Goal: Use online tool/utility: Utilize a website feature to perform a specific function

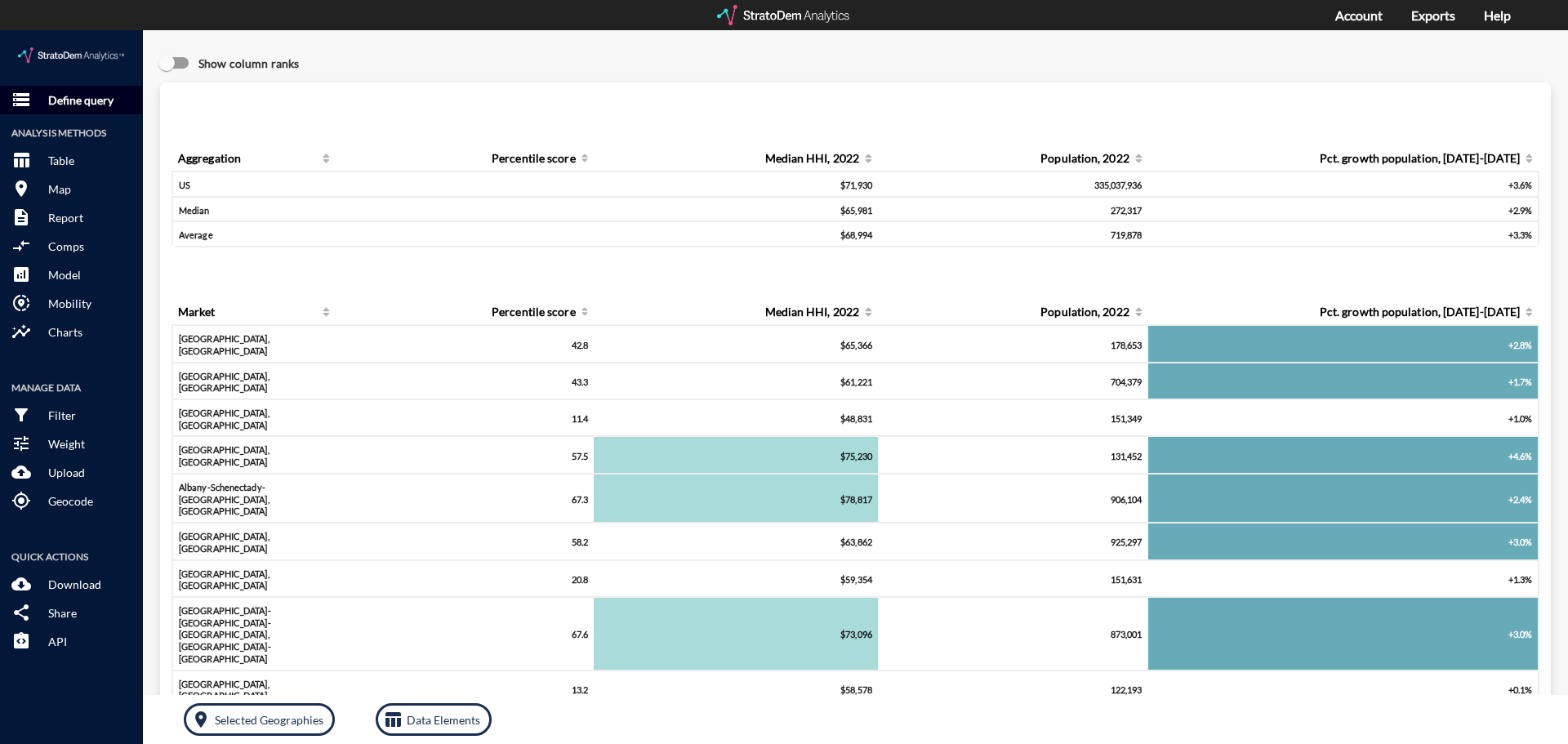
click p "Define query"
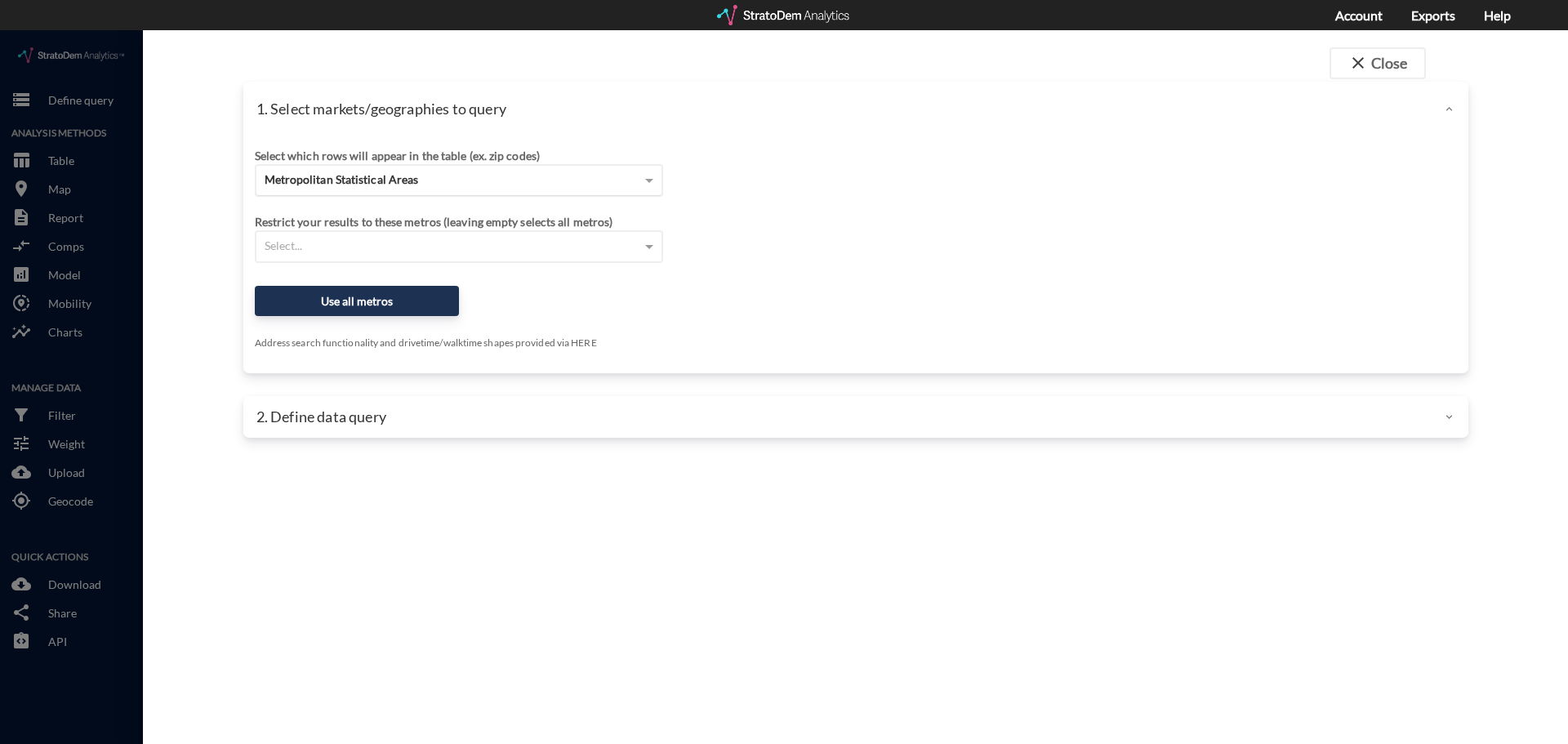
click div "Metropolitan Statistical Areas"
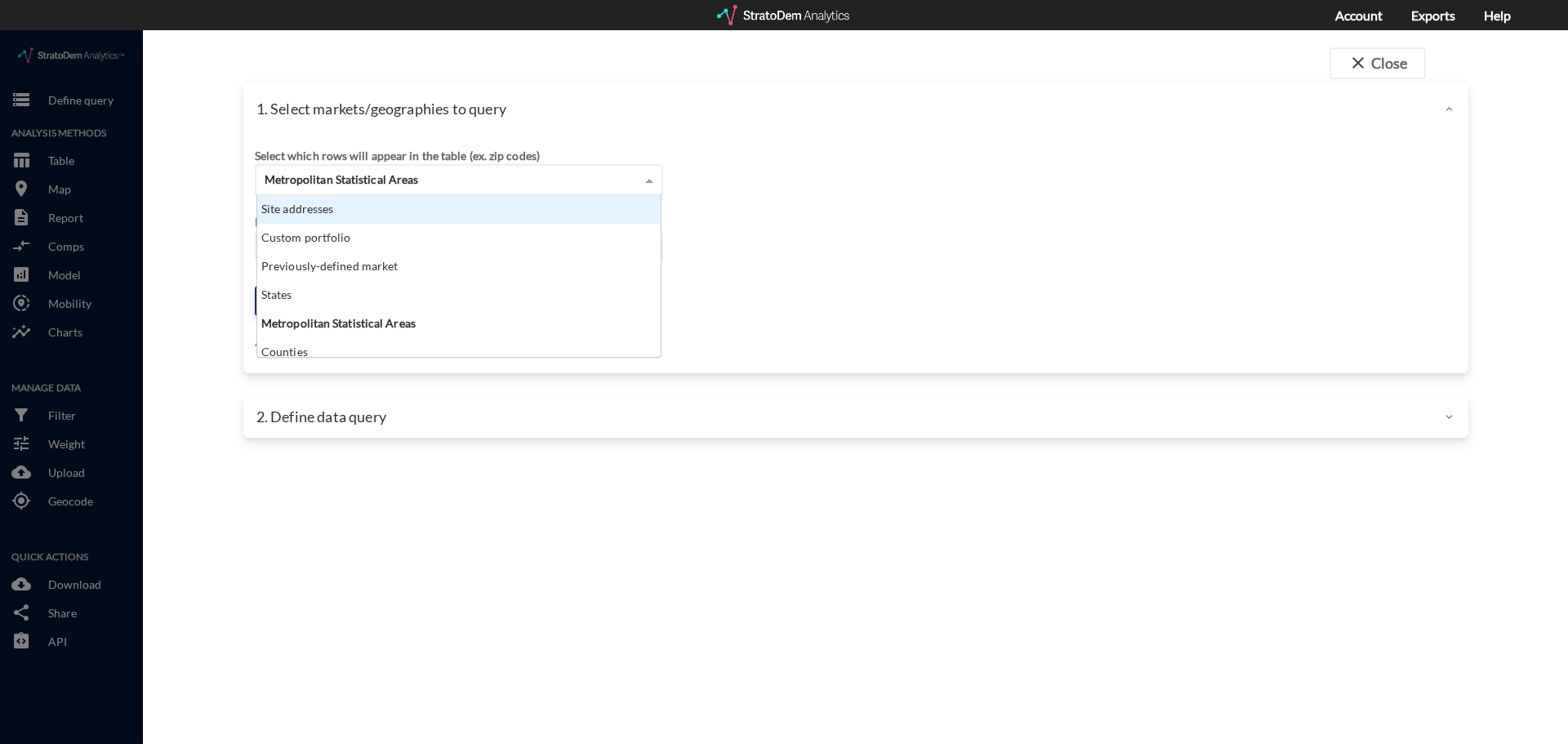
scroll to position [150, 394]
click div "Site addresses"
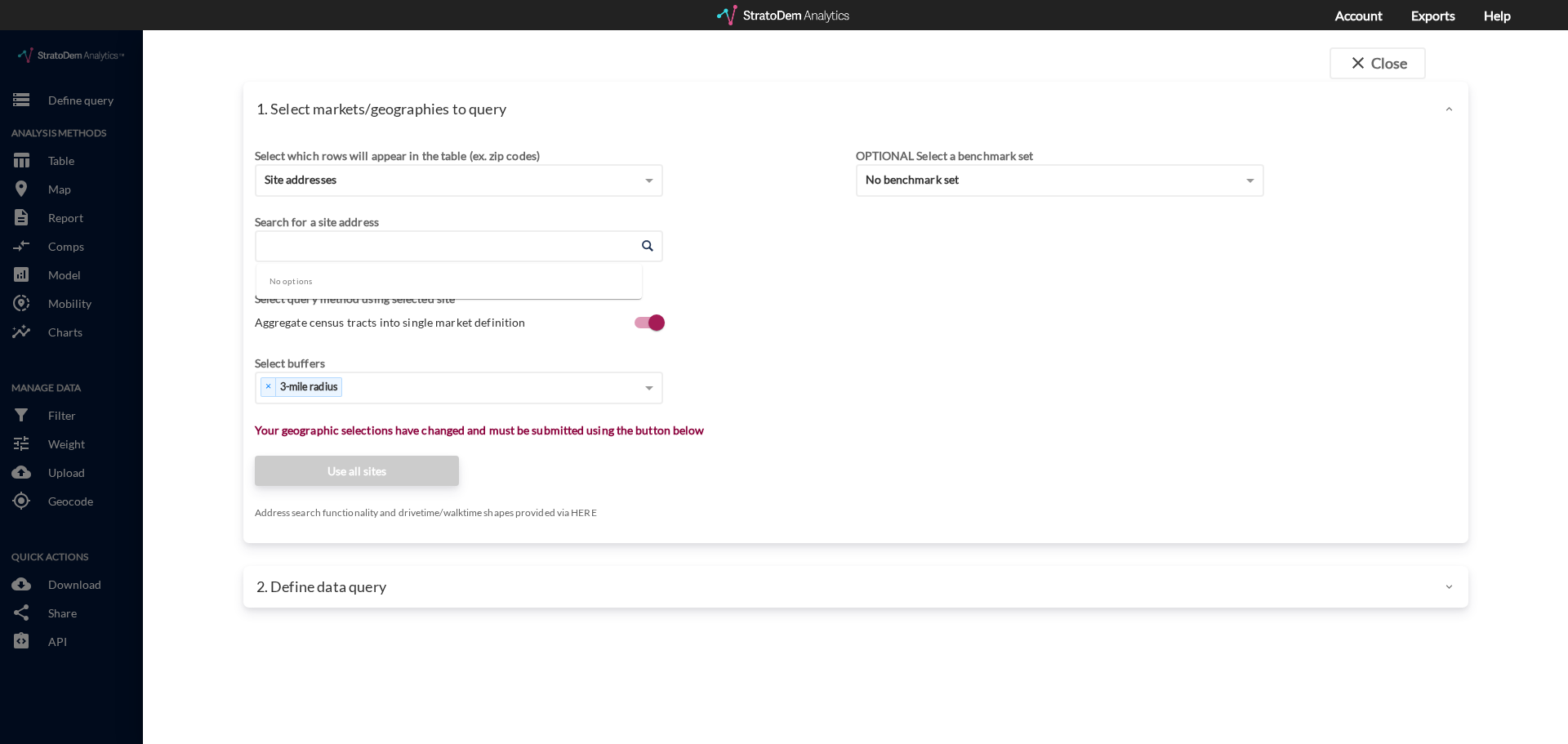
click input "Enter an address"
paste input "[STREET_ADDRESS][PERSON_NAME]"
click li "[STREET_ADDRESS][PERSON_NAME][US_STATE]"
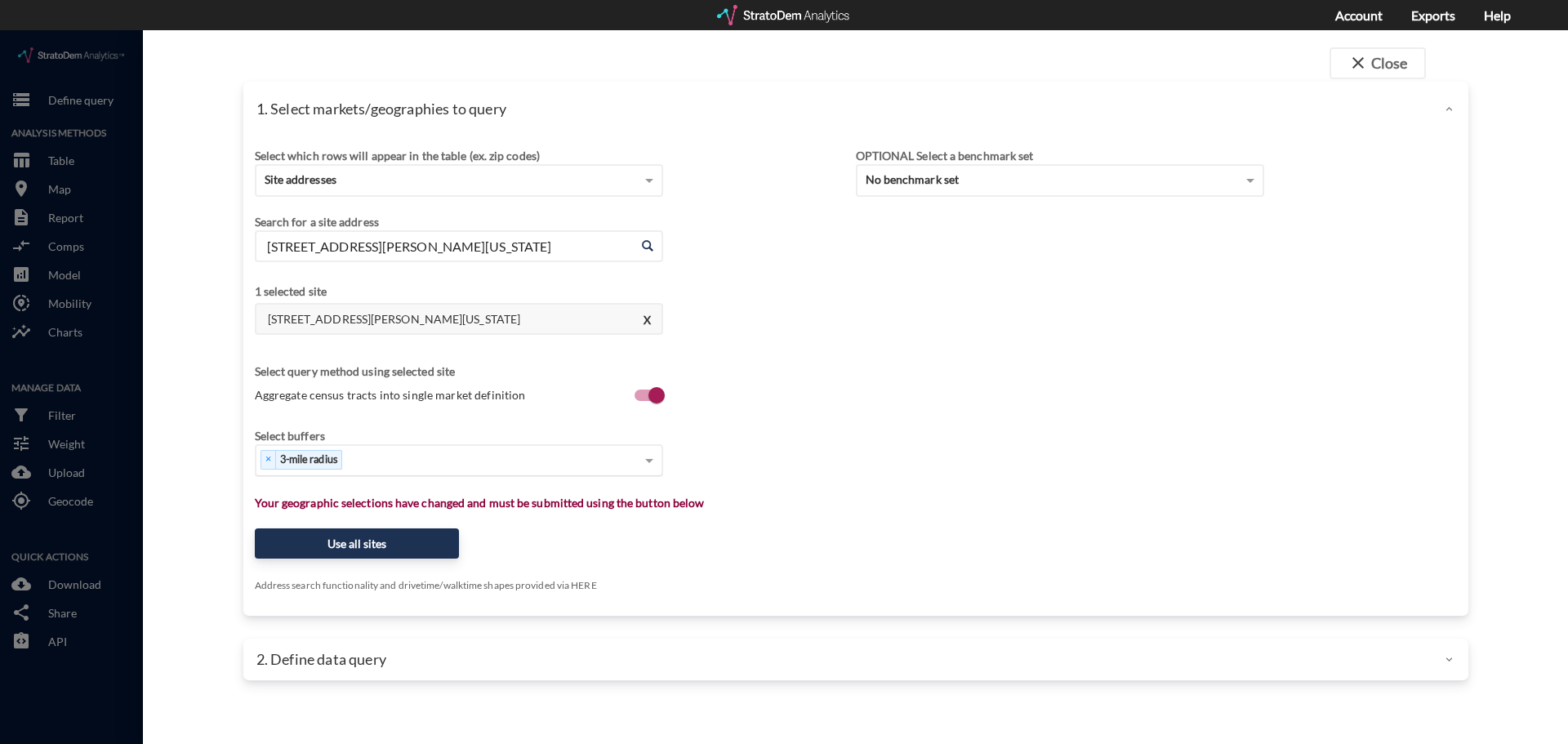
type input "[STREET_ADDRESS][PERSON_NAME][US_STATE]"
click div "× 3-mile radius"
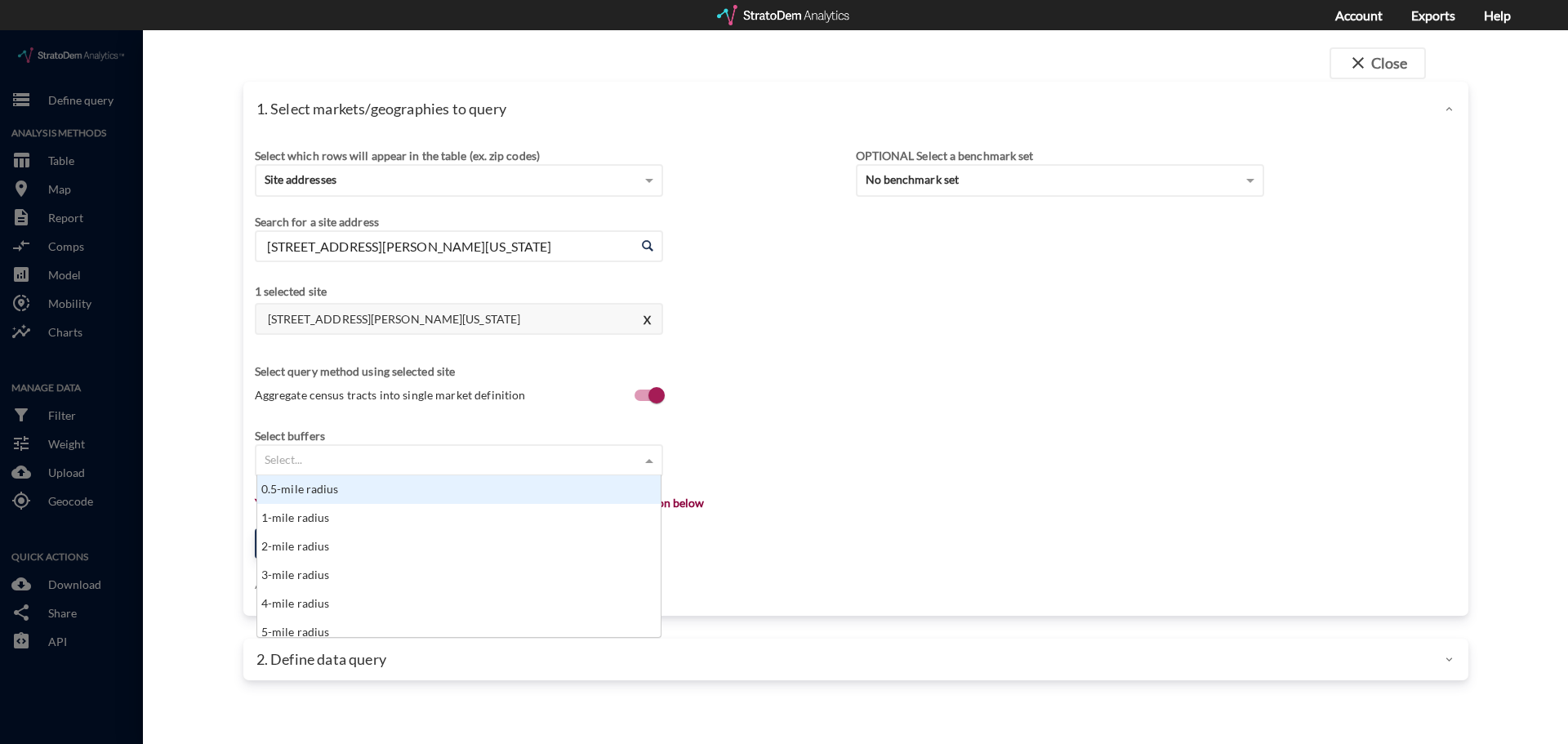
click div "Select..."
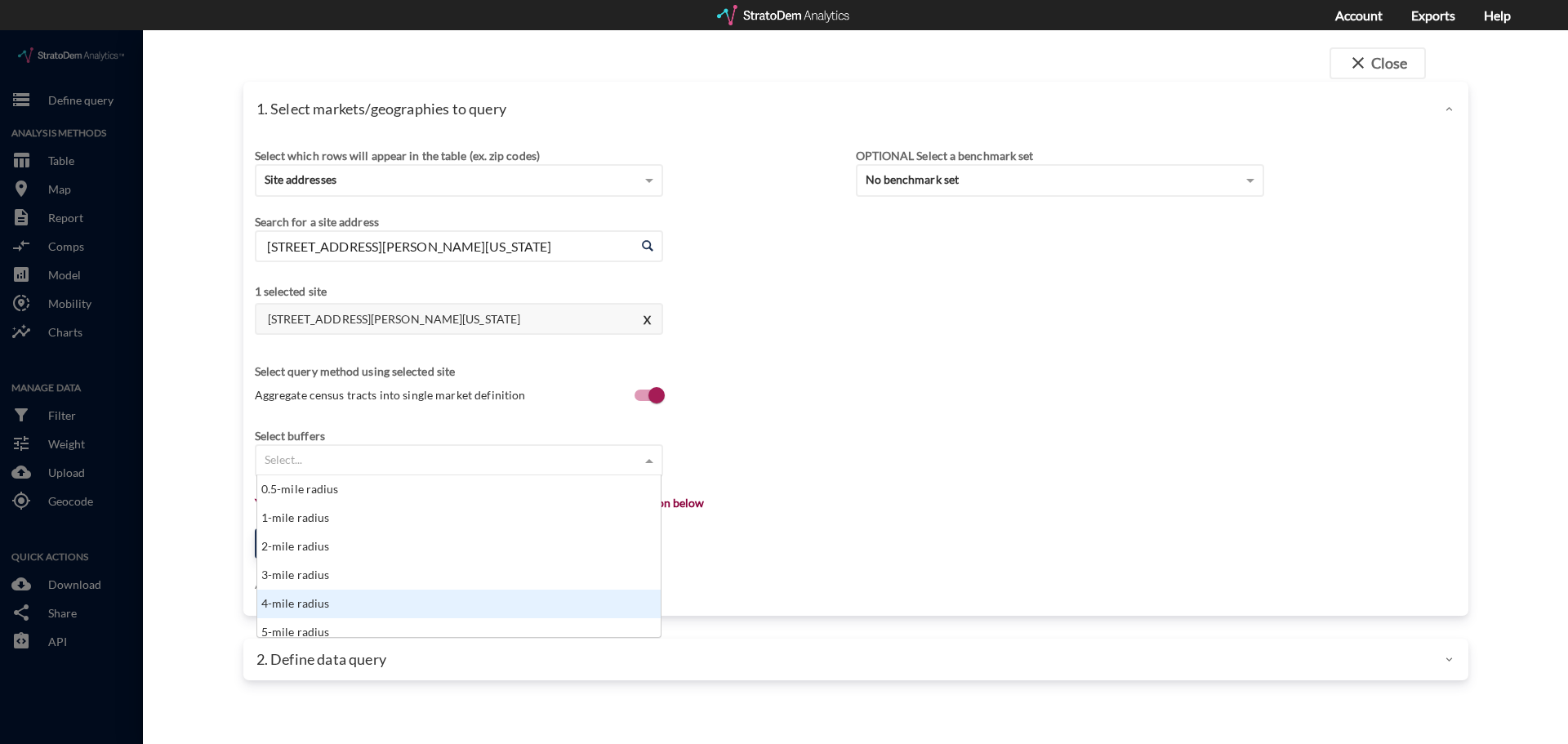
scroll to position [8, 0]
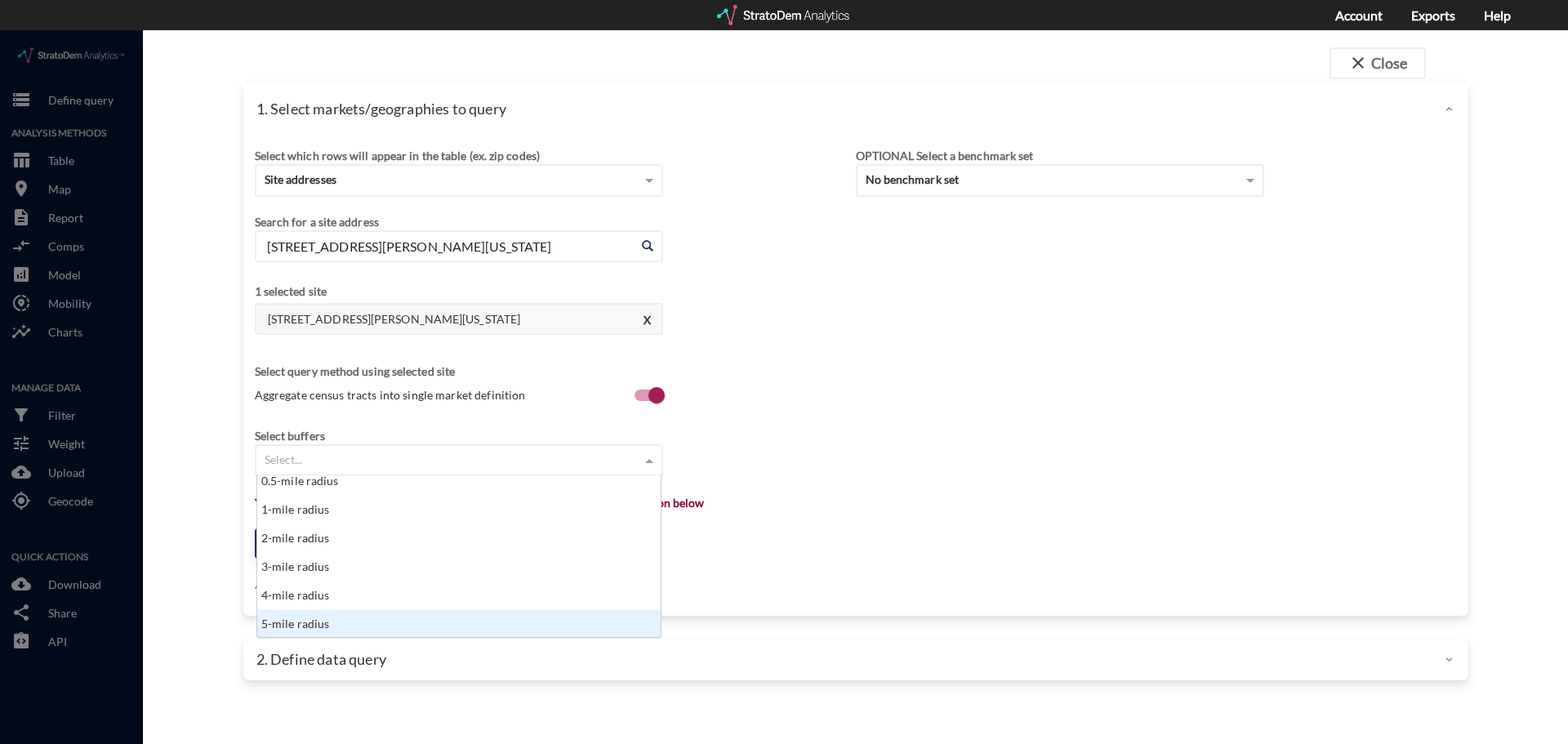
click div "5-mile radius"
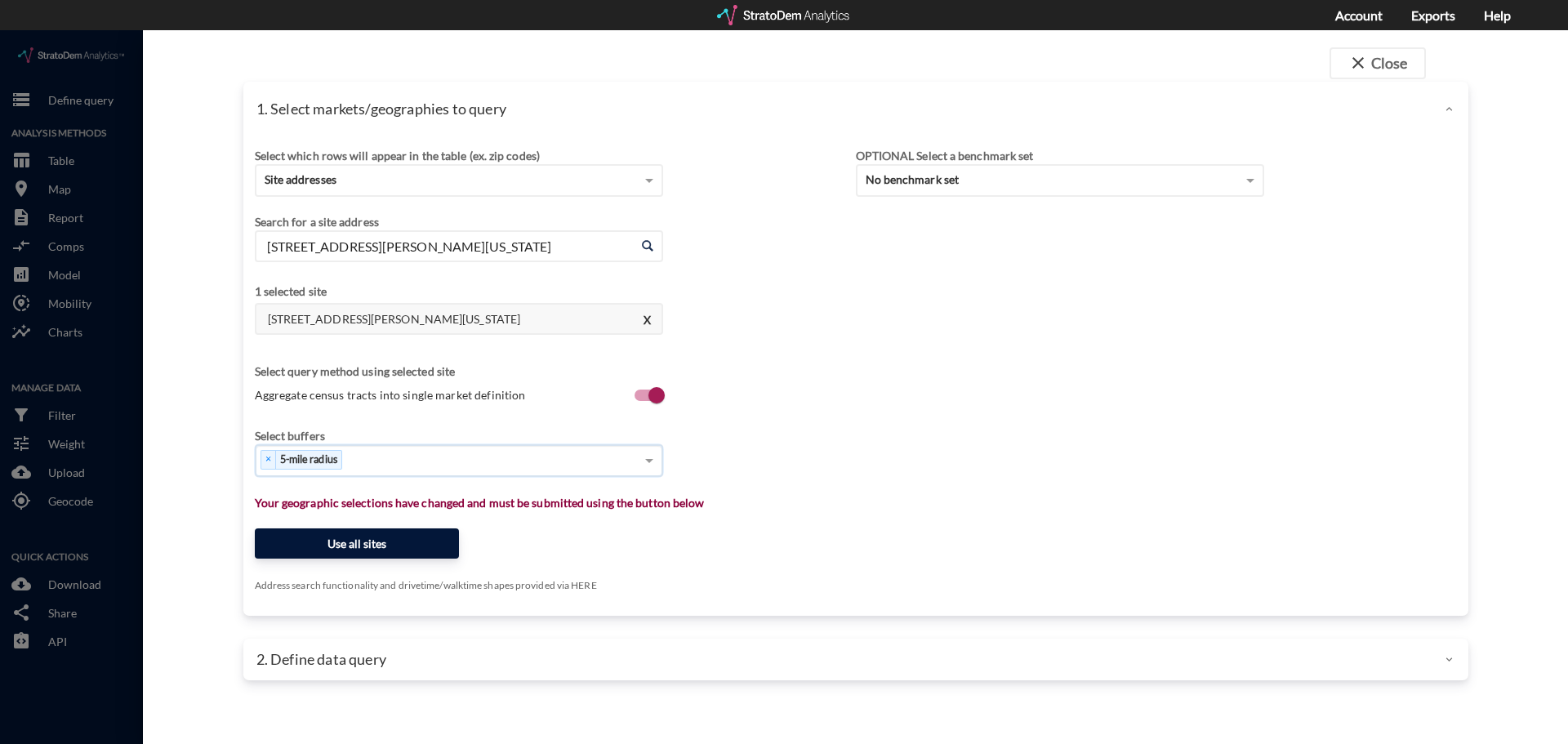
click button "Use all sites"
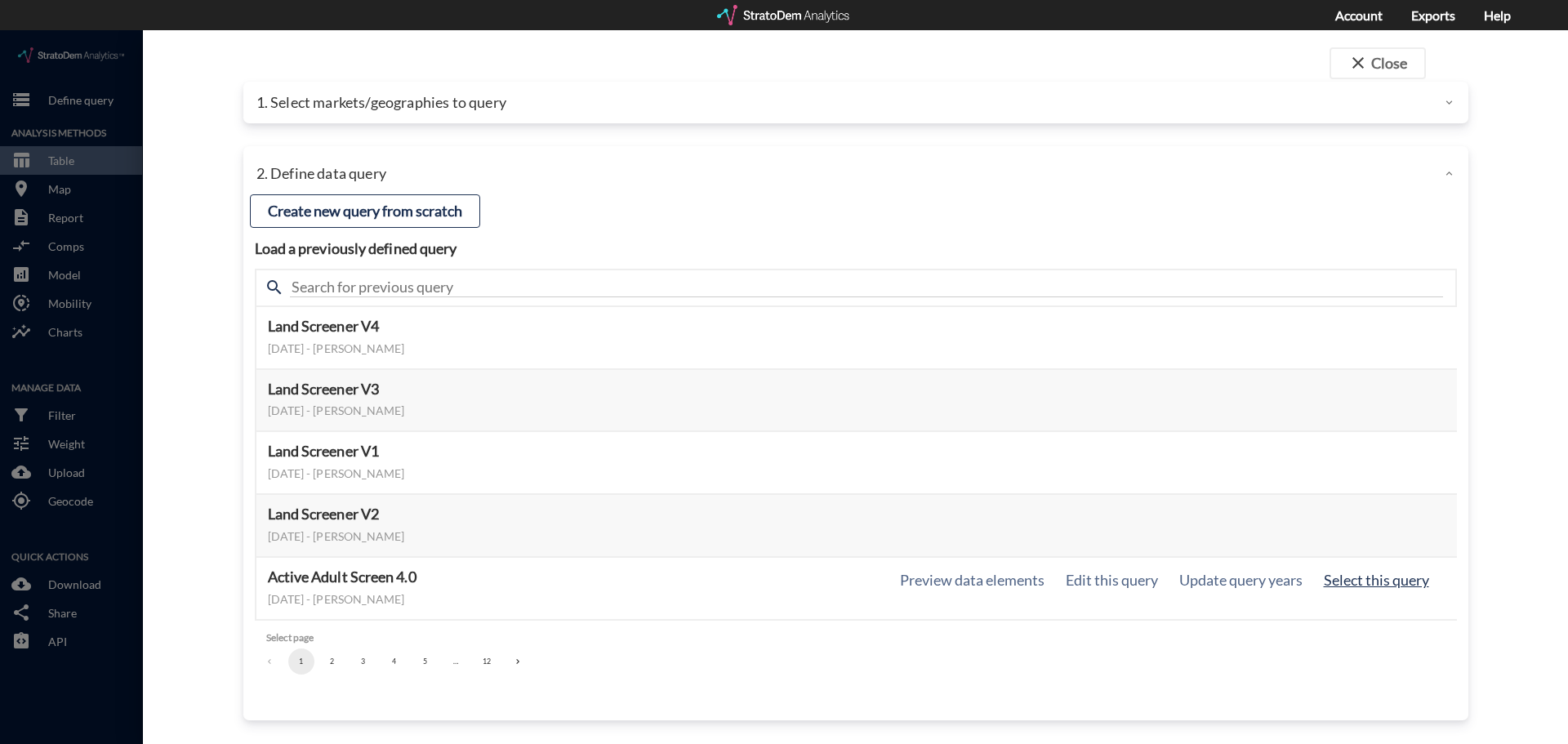
click button "Select this query"
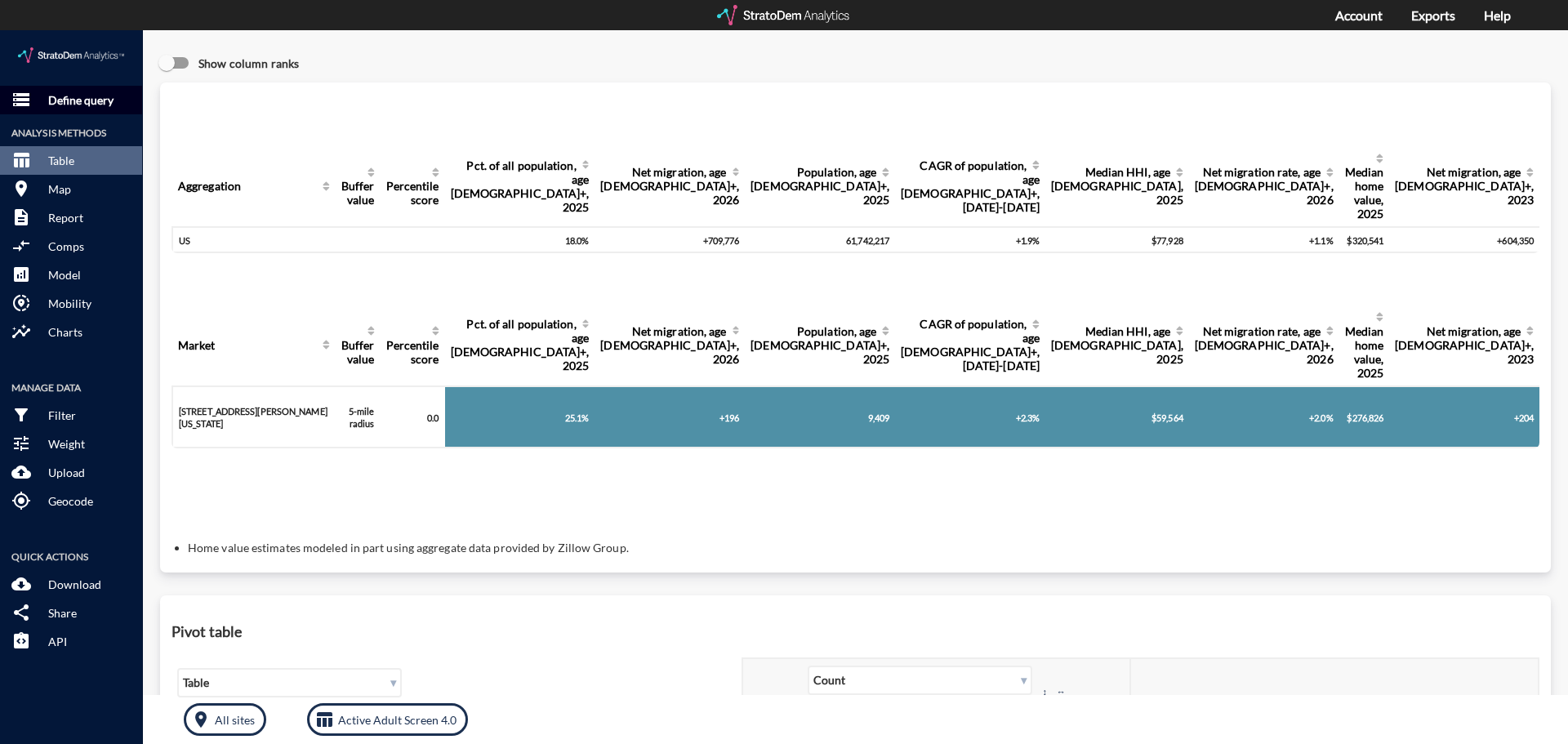
click p "Define query"
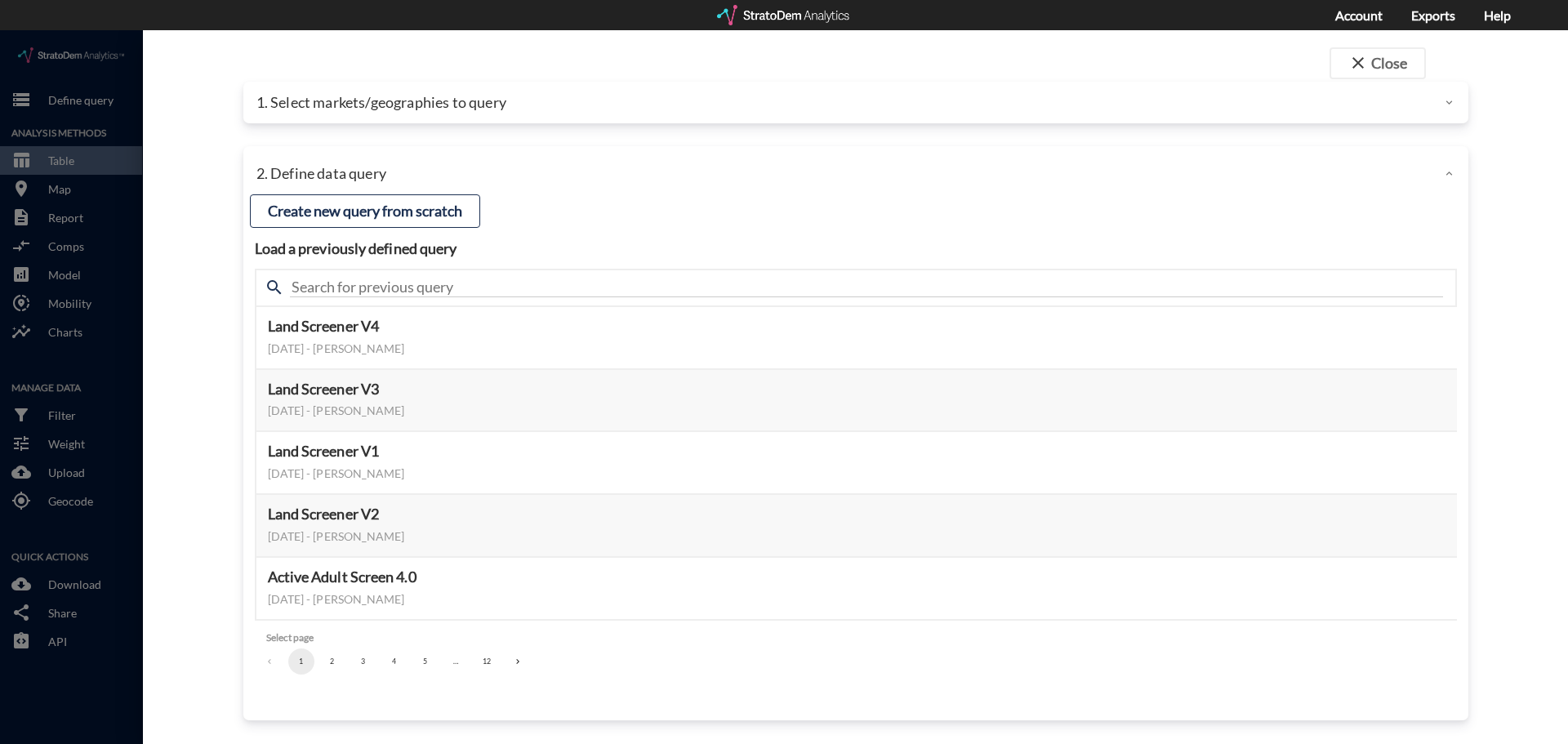
click p "1. Select markets/geographies to query"
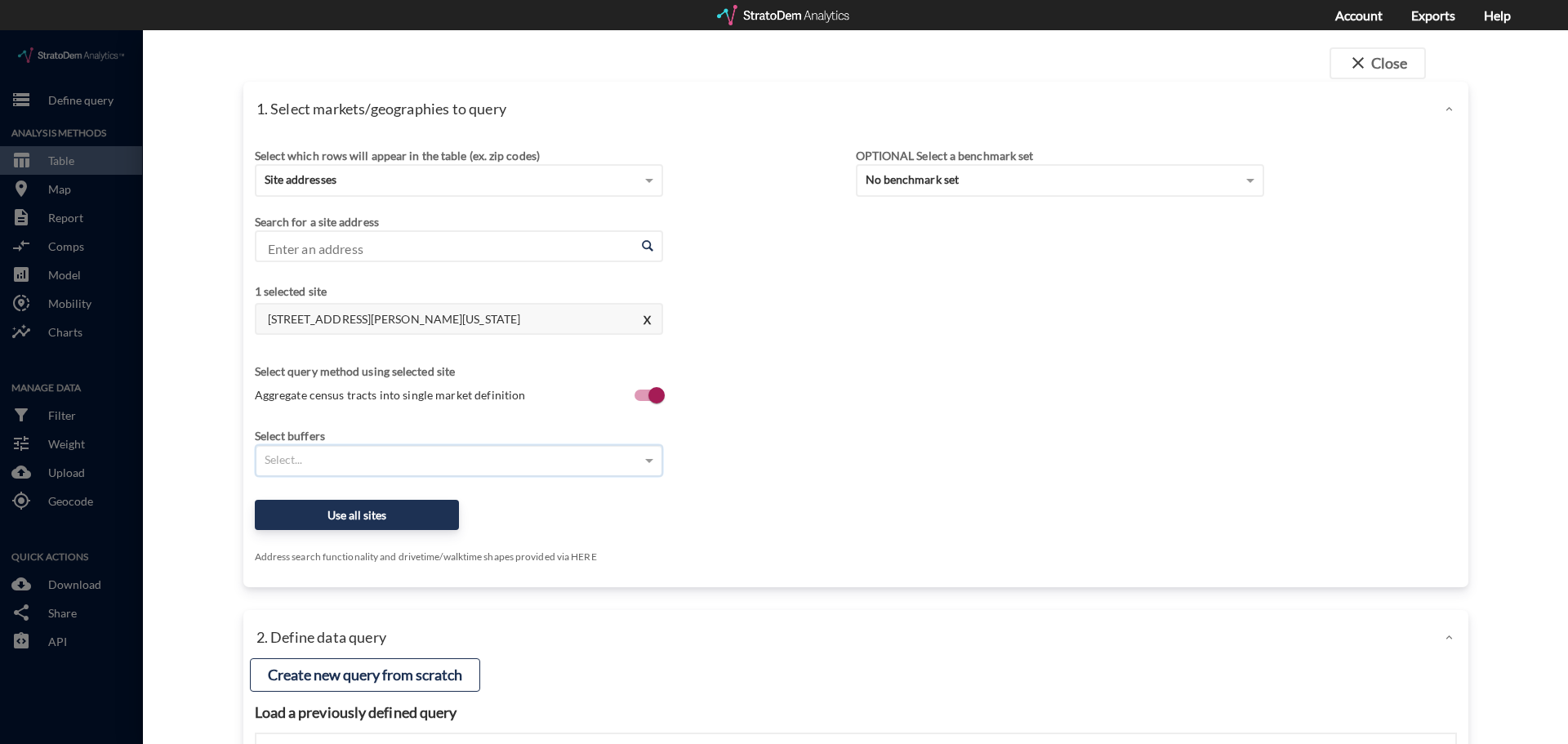
click div "Select..."
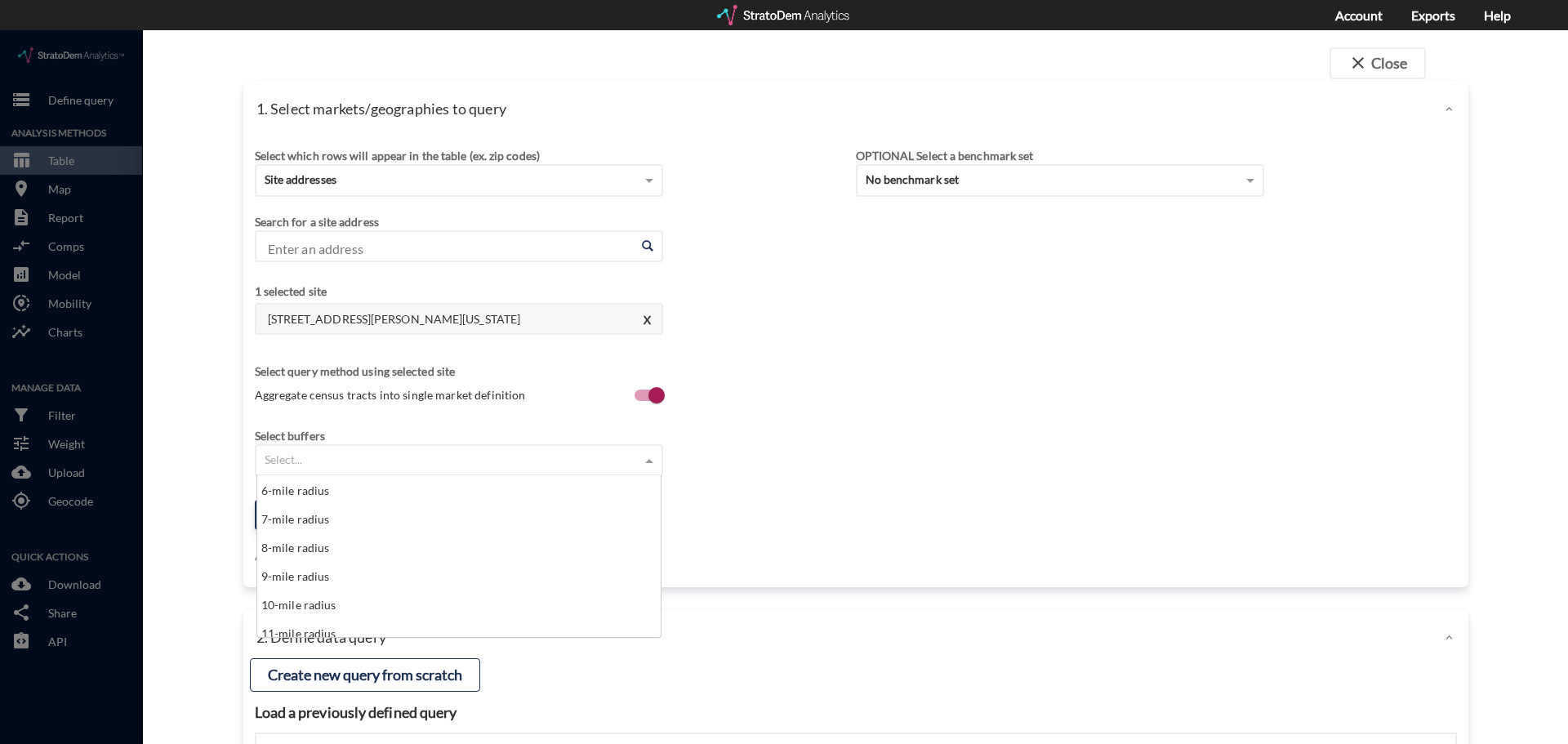
scroll to position [172, 0]
click div "10-mile radius"
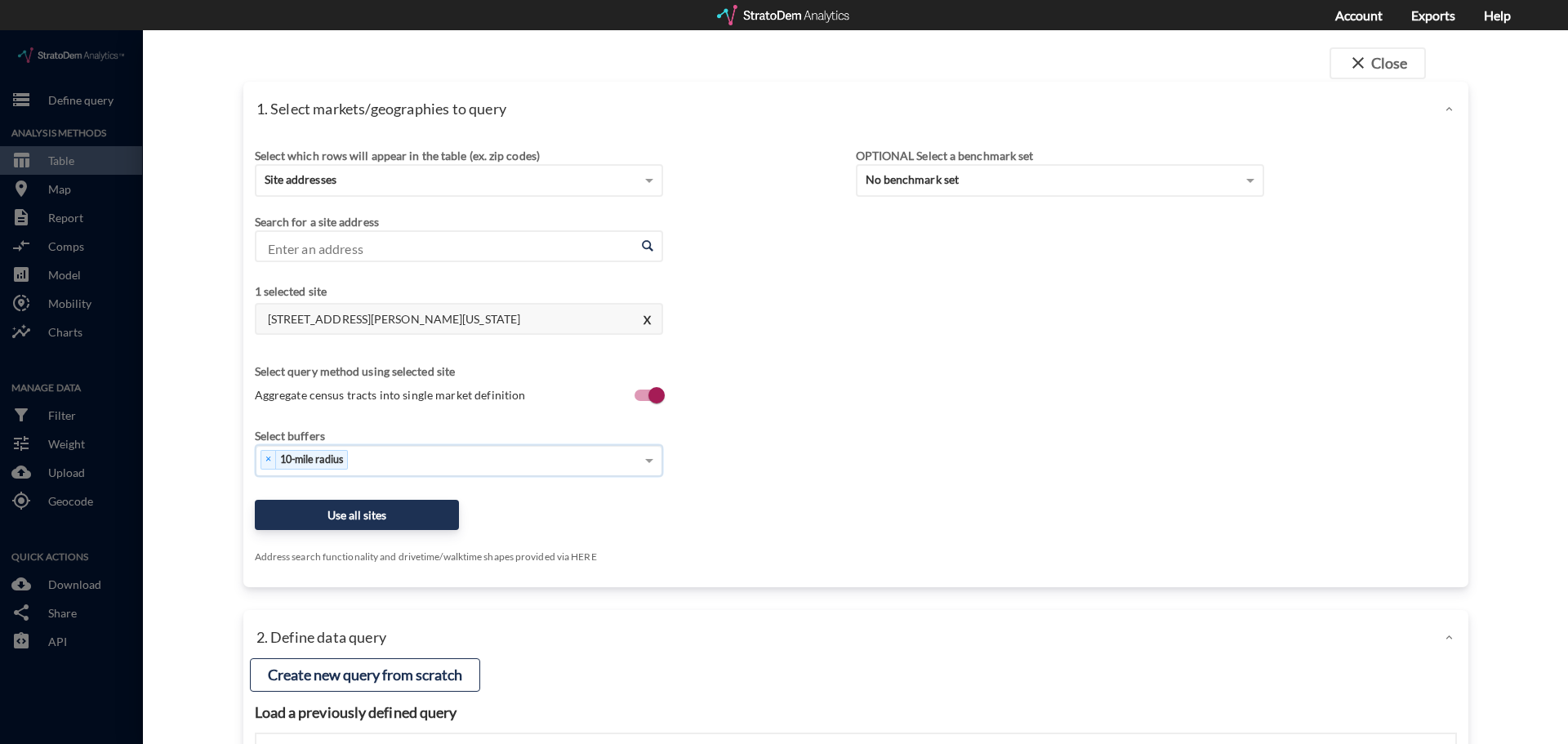
click div "Select buffers × 10-mile radius"
click input "Enter an address"
paste input "[STREET_ADDRESS]"
click li "[STREET_ADDRESS][US_STATE]"
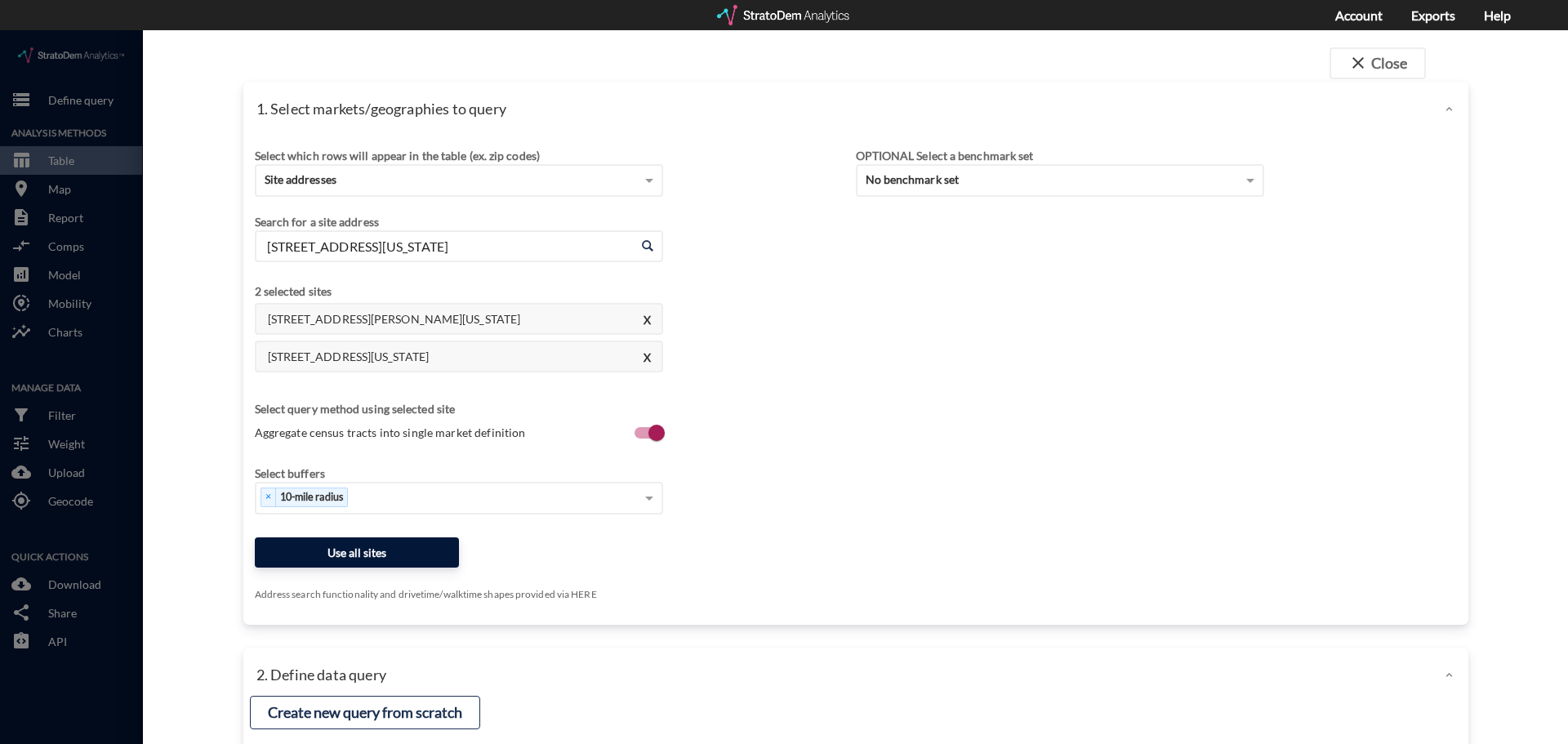
type input "[STREET_ADDRESS][US_STATE]"
click button "Use all sites"
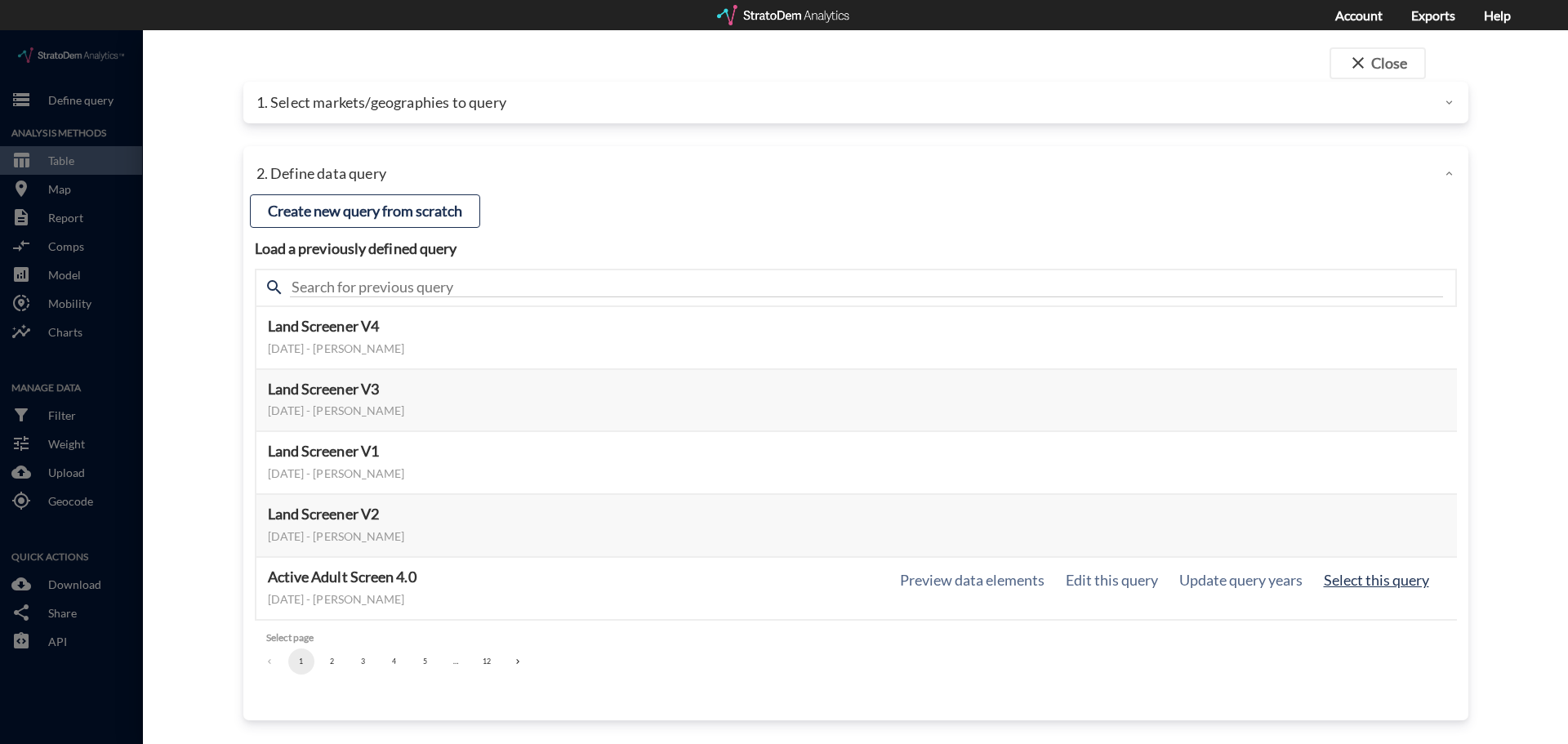
click button "Select this query"
